Goal: Task Accomplishment & Management: Manage account settings

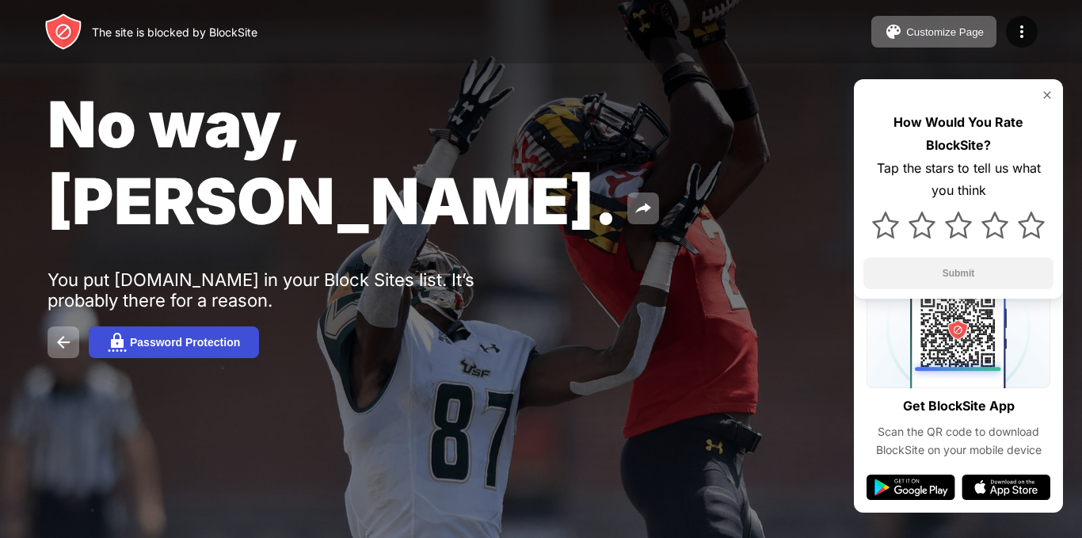
click at [130, 336] on div "Password Protection" at bounding box center [185, 342] width 110 height 13
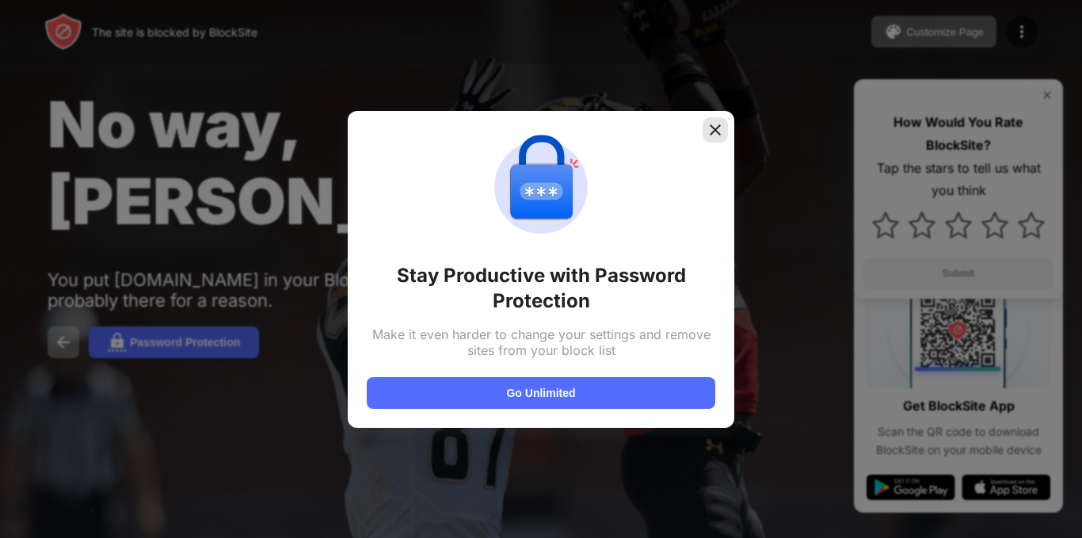
click at [716, 134] on img at bounding box center [715, 130] width 16 height 16
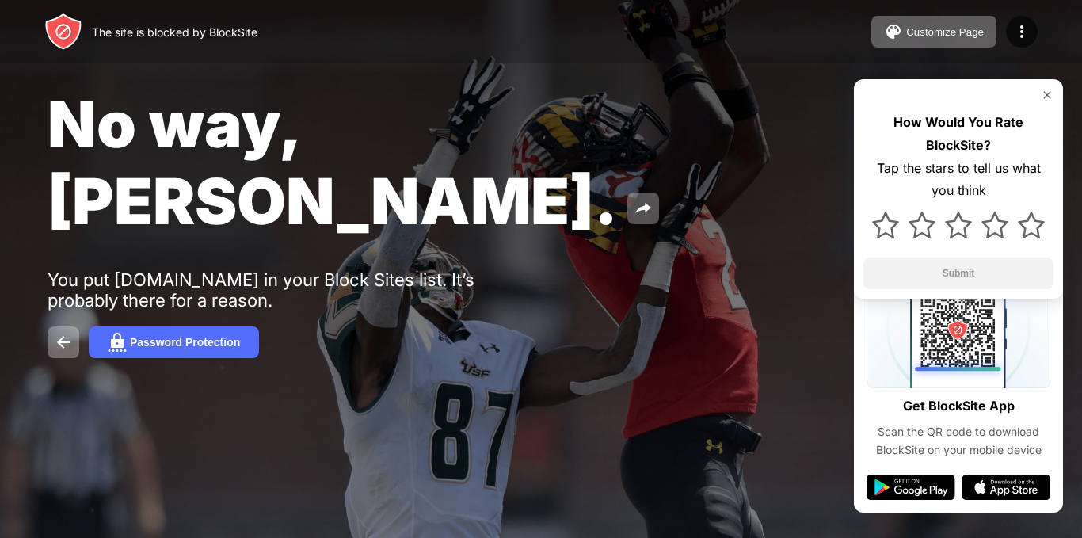
click at [520, 26] on div "The site is blocked by BlockSite Customize Page Edit Block List Redirect Custom…" at bounding box center [541, 31] width 1082 height 63
click at [943, 32] on div "Customize Page" at bounding box center [945, 32] width 78 height 12
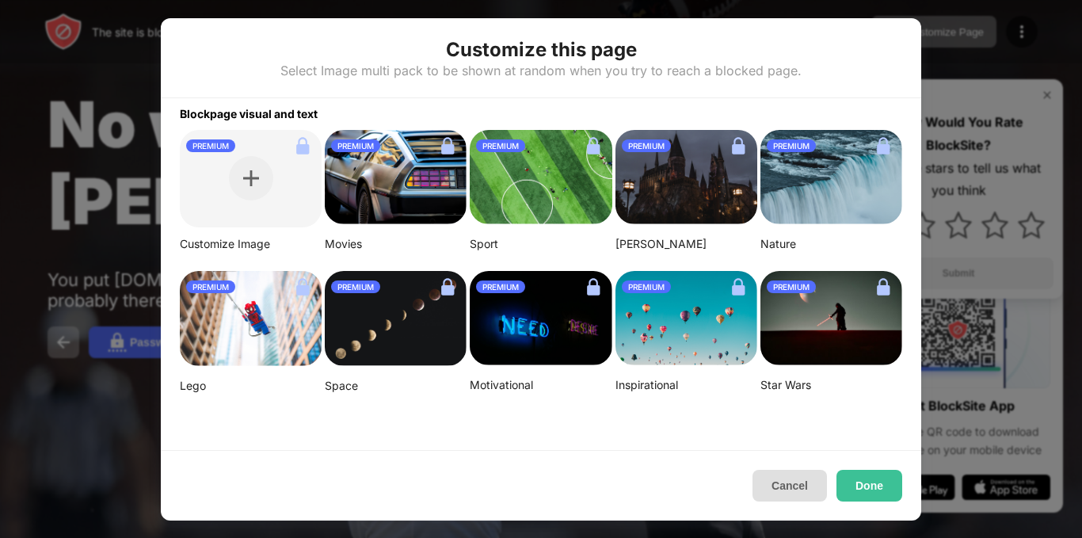
click at [768, 478] on button "Cancel" at bounding box center [789, 486] width 74 height 32
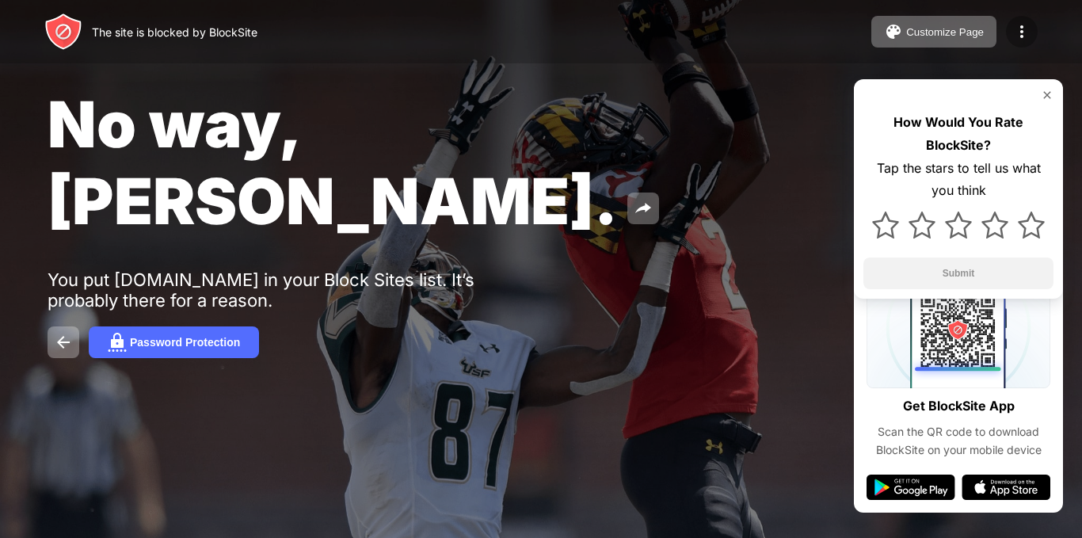
click at [1021, 33] on img at bounding box center [1021, 31] width 19 height 19
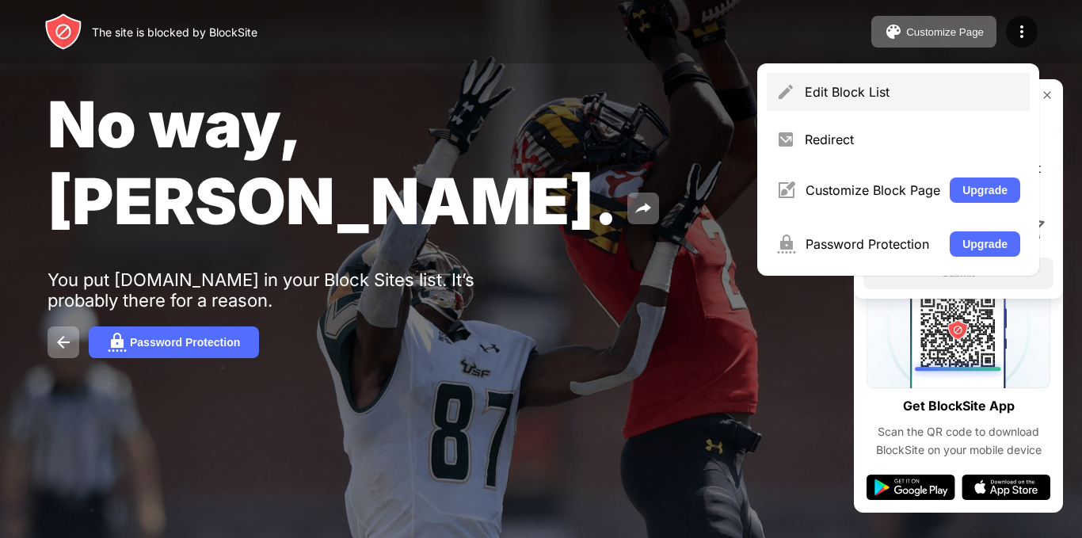
click at [927, 93] on div "Edit Block List" at bounding box center [912, 92] width 215 height 16
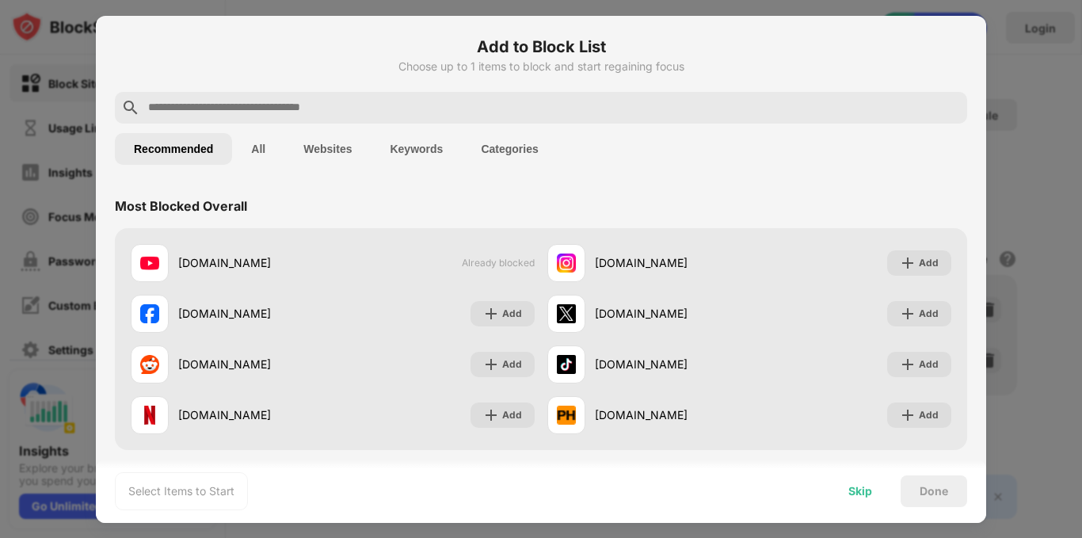
click at [851, 493] on div "Skip" at bounding box center [860, 491] width 24 height 13
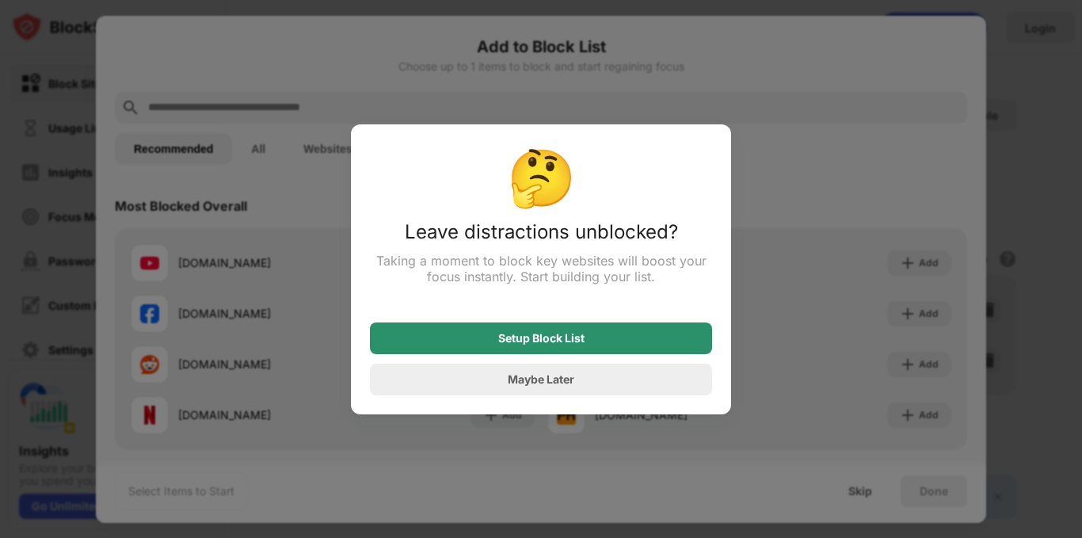
click at [696, 353] on div "Setup Block List" at bounding box center [541, 338] width 342 height 32
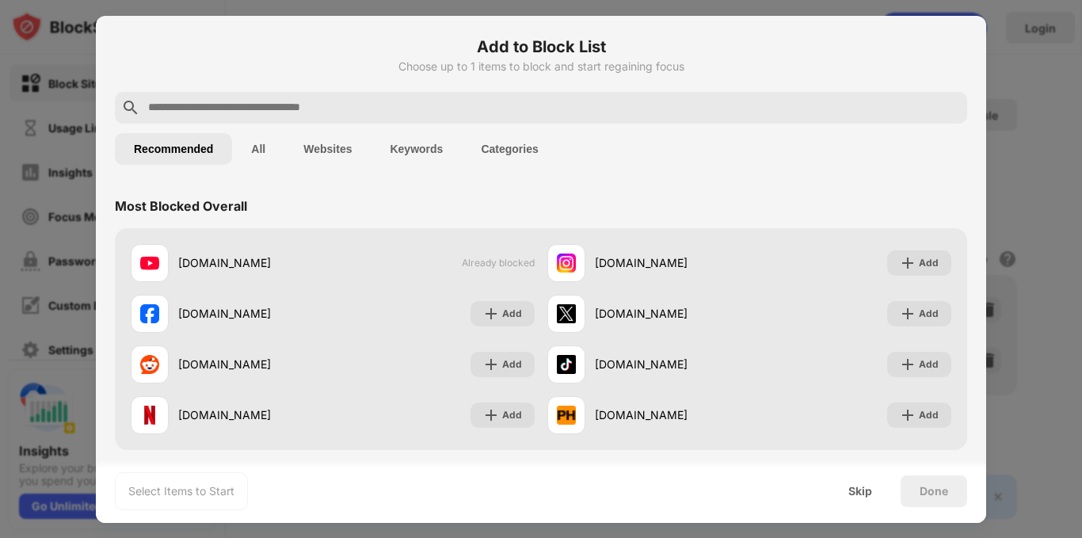
click at [696, 353] on div "Setup Block List" at bounding box center [541, 338] width 342 height 32
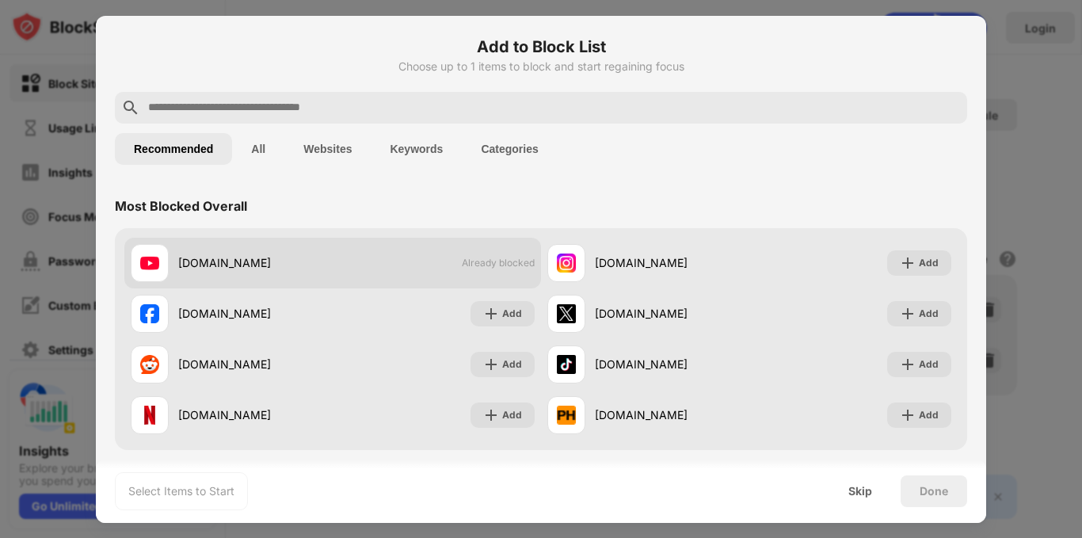
click at [517, 274] on div "[DOMAIN_NAME] Already blocked" at bounding box center [332, 263] width 417 height 51
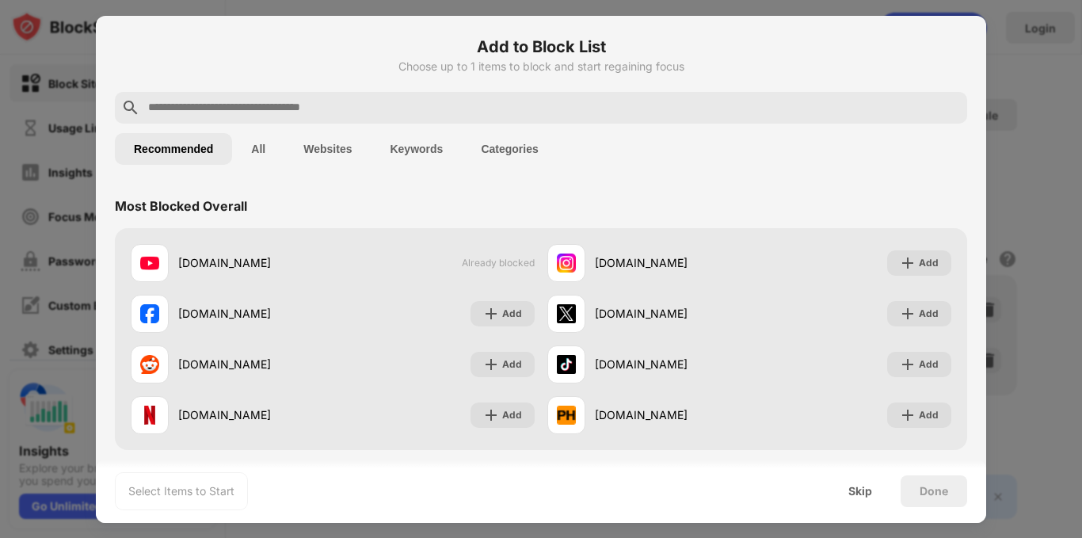
click at [271, 147] on button "All" at bounding box center [258, 149] width 52 height 32
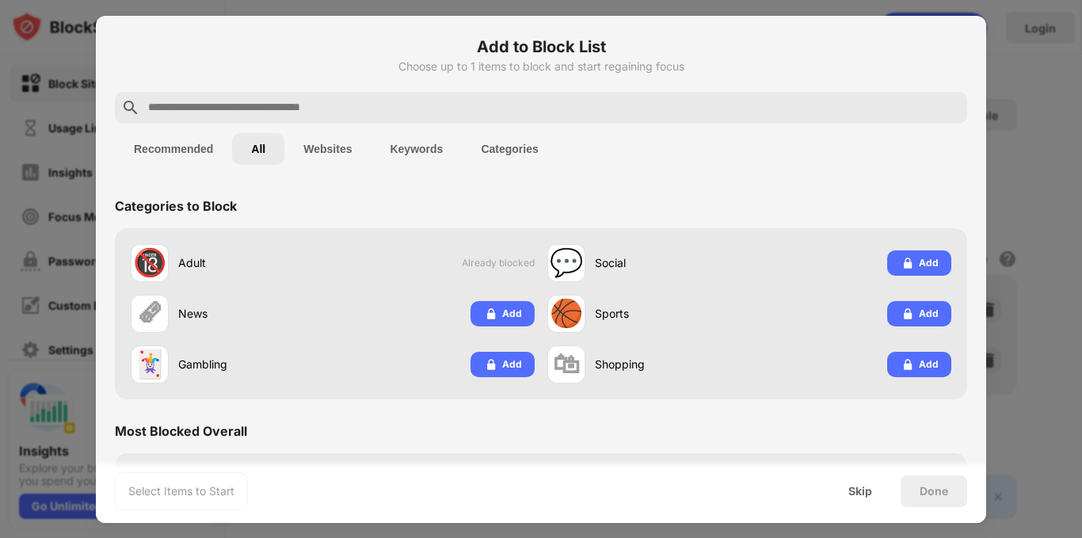
click at [307, 152] on button "Websites" at bounding box center [327, 149] width 86 height 32
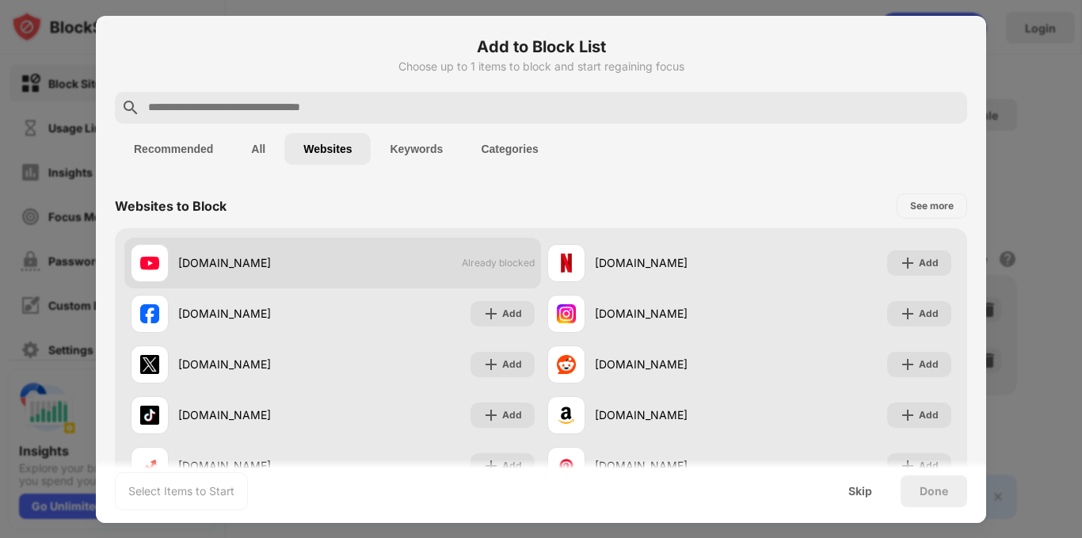
click at [462, 262] on span "Already blocked" at bounding box center [498, 263] width 73 height 12
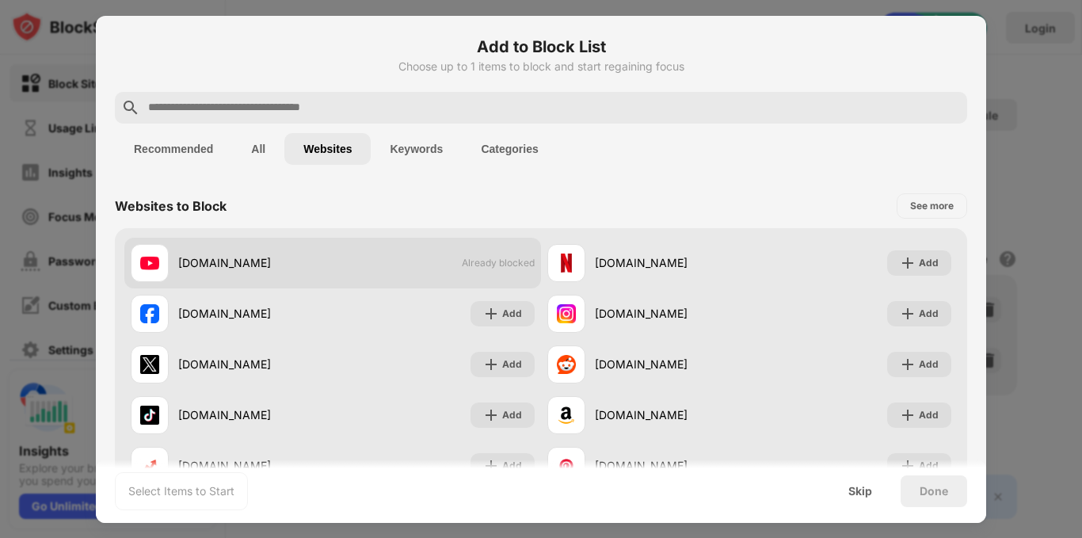
click at [462, 262] on span "Already blocked" at bounding box center [498, 263] width 73 height 12
click at [408, 257] on div "[DOMAIN_NAME] Already blocked" at bounding box center [332, 263] width 417 height 51
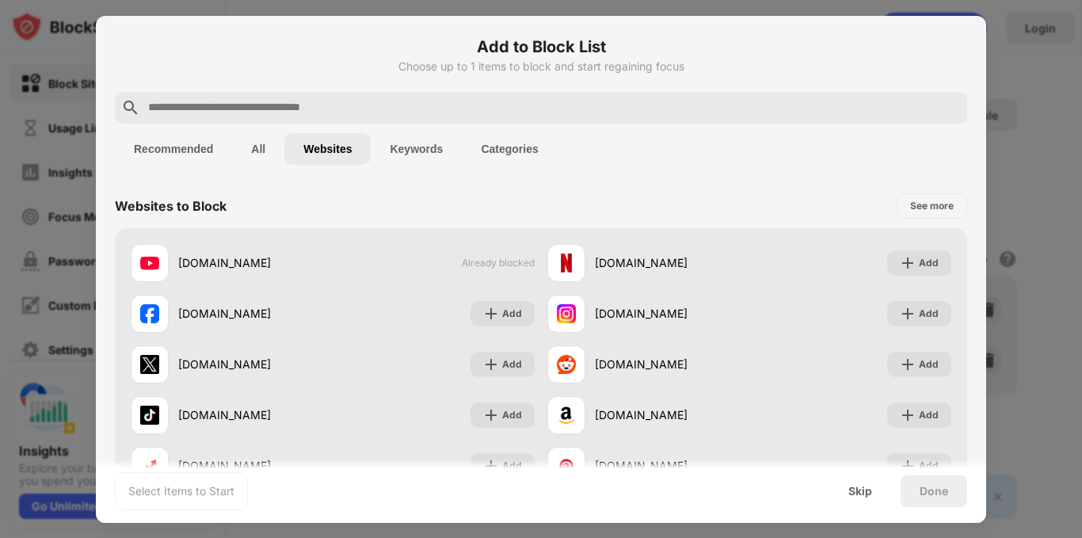
drag, startPoint x: 408, startPoint y: 257, endPoint x: 581, endPoint y: 231, distance: 175.3
click at [581, 231] on div "[DOMAIN_NAME] Already blocked [DOMAIN_NAME] Add [DOMAIN_NAME] Add [DOMAIN_NAME]…" at bounding box center [541, 364] width 852 height 272
click at [923, 207] on div "See more" at bounding box center [932, 206] width 44 height 16
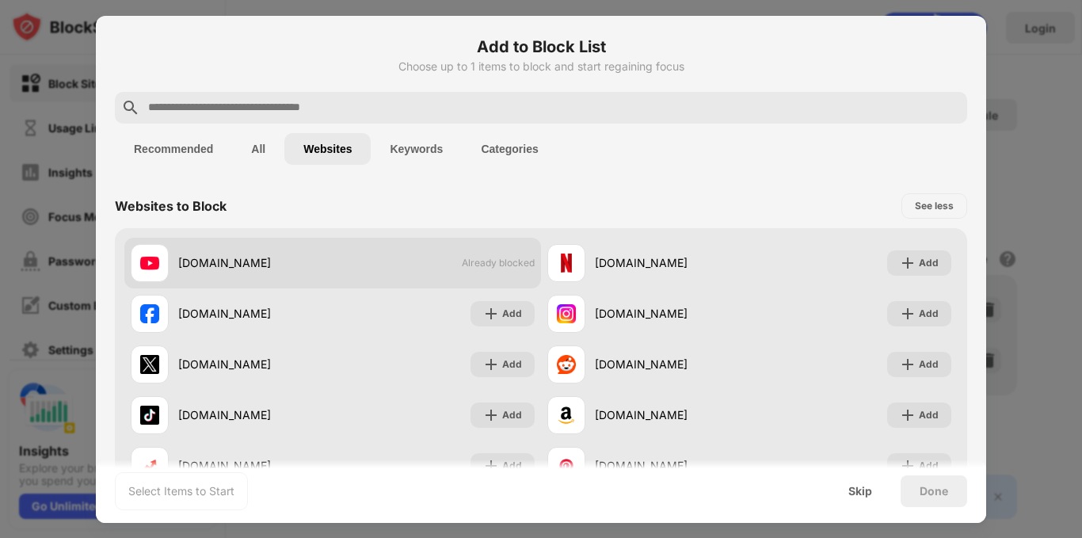
click at [499, 267] on span "Already blocked" at bounding box center [498, 263] width 73 height 12
click at [521, 251] on div "[DOMAIN_NAME] Already blocked" at bounding box center [332, 263] width 417 height 51
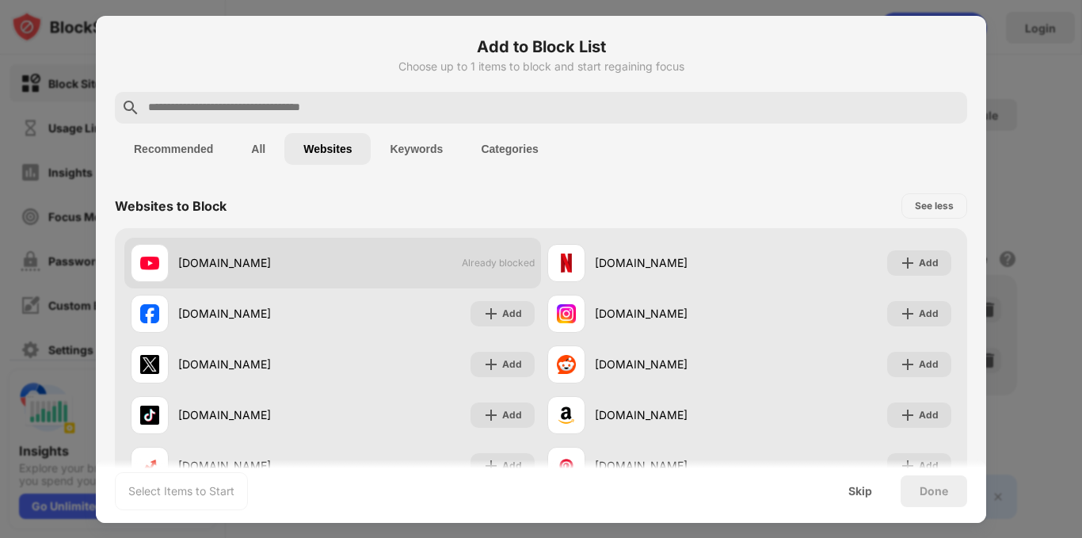
click at [521, 251] on div "[DOMAIN_NAME] Already blocked" at bounding box center [332, 263] width 417 height 51
click at [145, 256] on img at bounding box center [149, 262] width 19 height 19
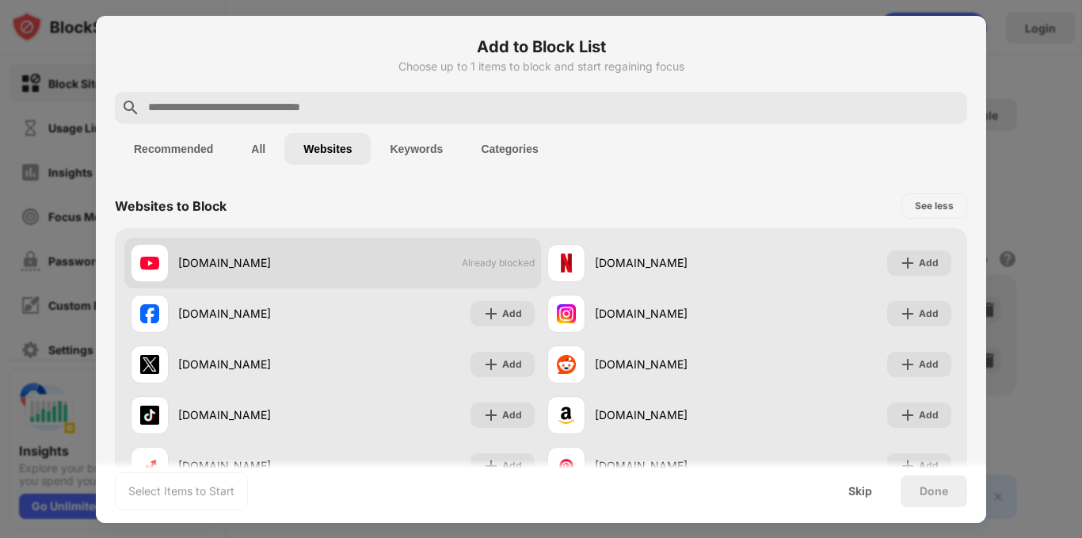
click at [145, 256] on img at bounding box center [149, 262] width 19 height 19
